Goal: Task Accomplishment & Management: Use online tool/utility

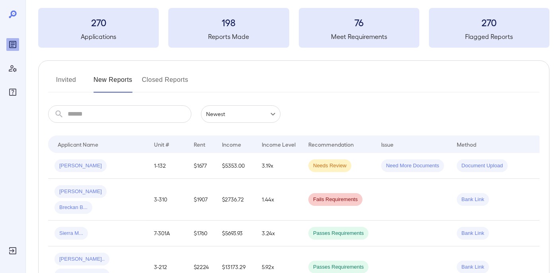
scroll to position [44, 0]
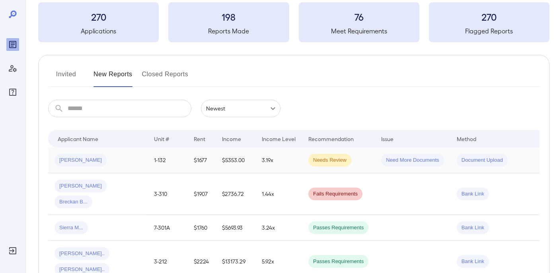
click at [84, 157] on span "[PERSON_NAME]" at bounding box center [80, 161] width 52 height 8
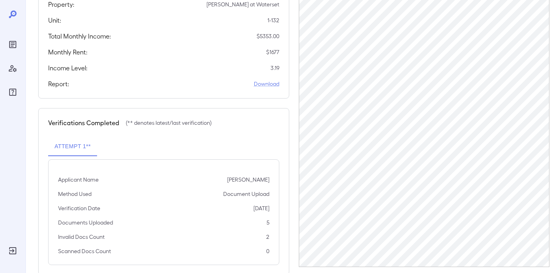
scroll to position [169, 0]
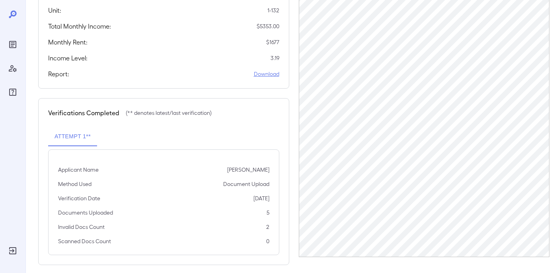
click at [268, 70] on link "Download" at bounding box center [266, 74] width 25 height 8
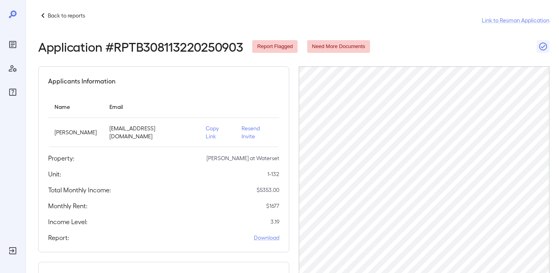
scroll to position [0, 0]
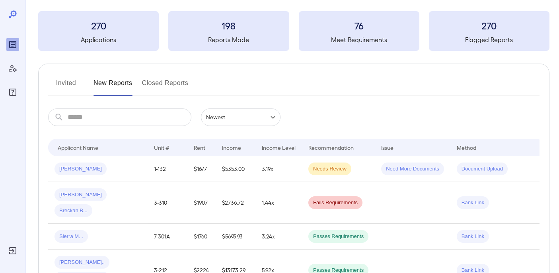
scroll to position [78, 0]
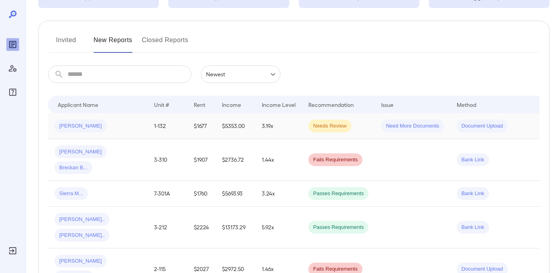
click at [74, 128] on span "Ashton W..." at bounding box center [80, 126] width 52 height 8
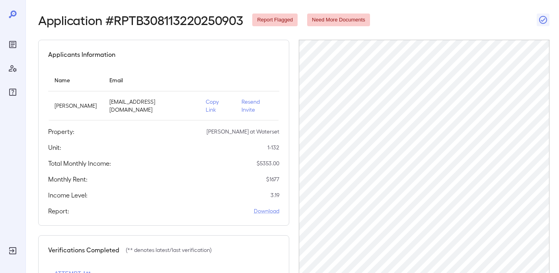
scroll to position [37, 0]
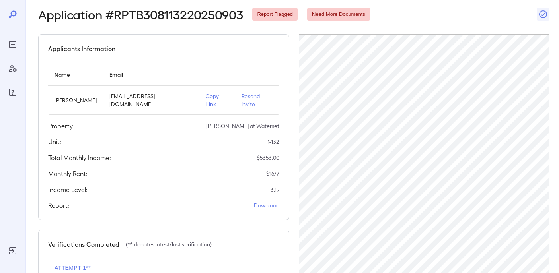
click at [253, 94] on p "Resend Invite" at bounding box center [256, 100] width 31 height 16
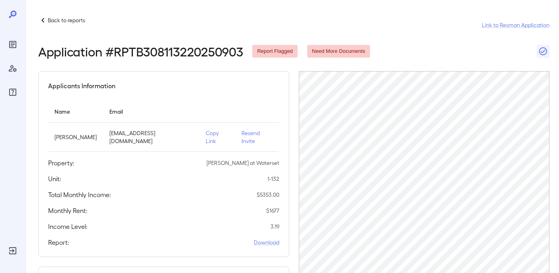
scroll to position [0, 0]
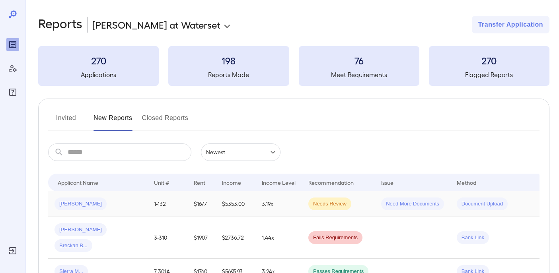
click at [88, 205] on span "[PERSON_NAME]" at bounding box center [80, 204] width 52 height 8
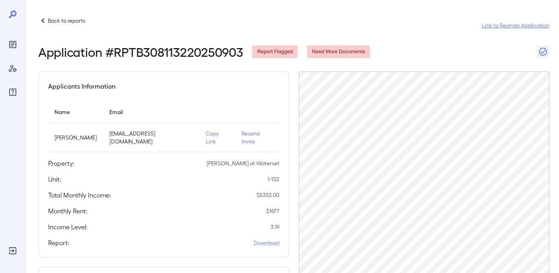
click at [519, 26] on link "Link to Resman Application" at bounding box center [516, 25] width 68 height 8
click at [212, 133] on p "Copy Link" at bounding box center [217, 138] width 23 height 16
